Goal: Find specific page/section: Find specific page/section

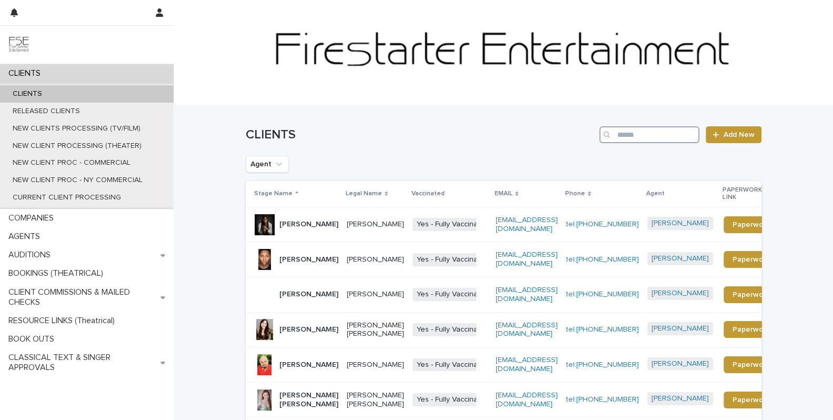
click at [666, 136] on input "Search" at bounding box center [649, 134] width 100 height 17
paste input "**********"
type input "**********"
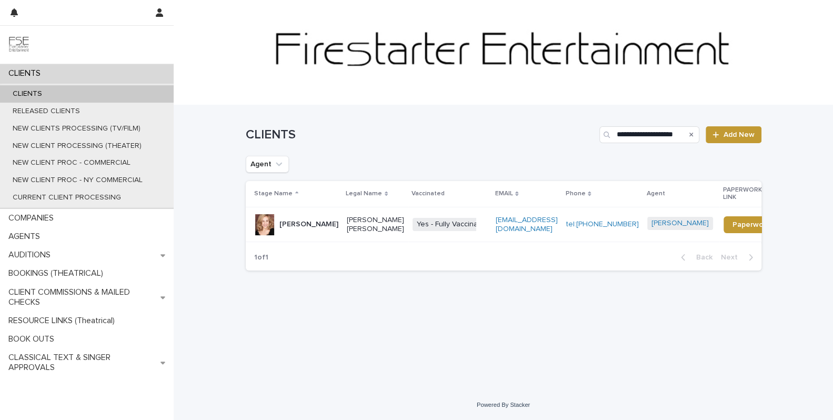
click at [314, 214] on div "[PERSON_NAME]" at bounding box center [296, 224] width 84 height 21
